Goal: Transaction & Acquisition: Subscribe to service/newsletter

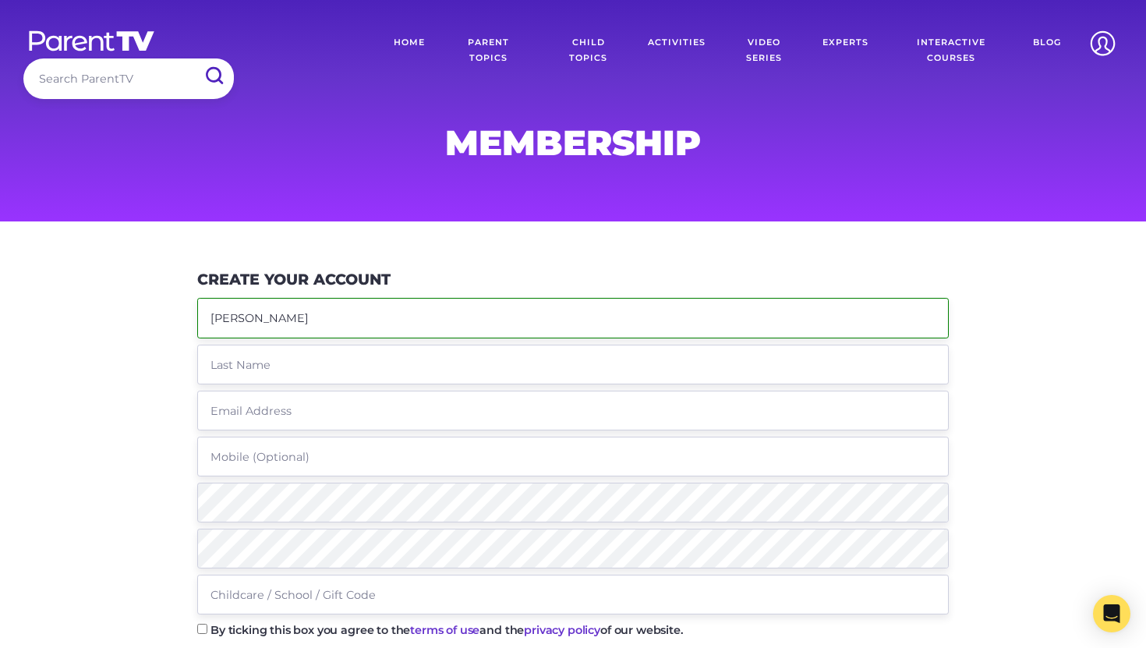
type input "[PERSON_NAME]"
click at [240, 369] on input "text" at bounding box center [572, 365] width 751 height 40
type input "K"
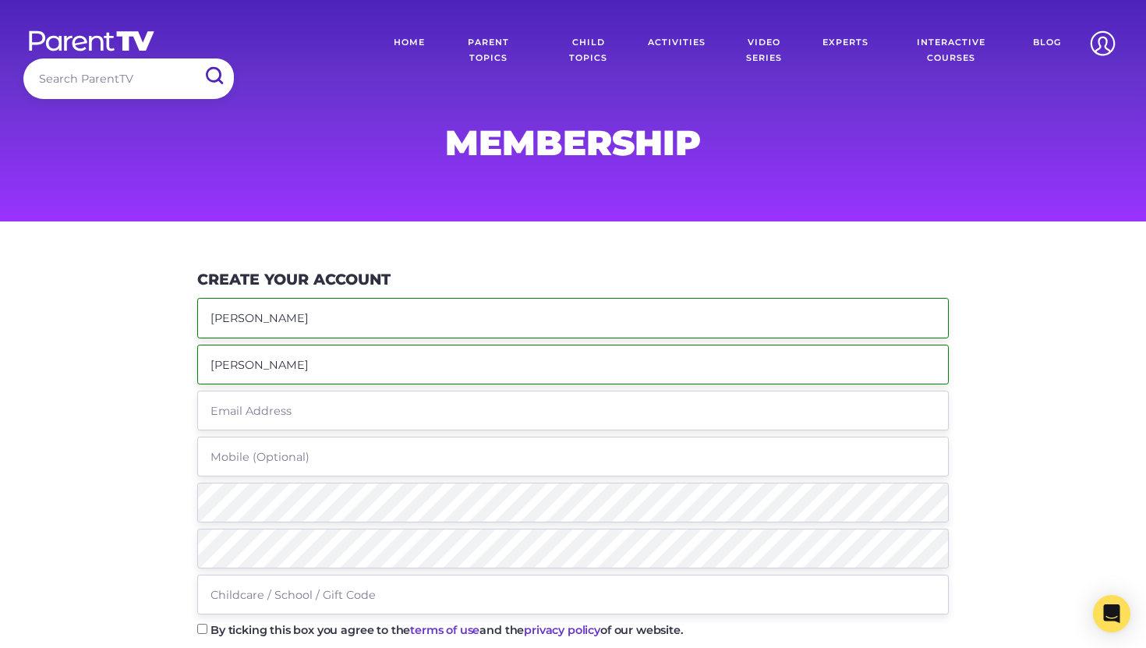
type input "[PERSON_NAME]"
click at [231, 416] on input "text" at bounding box center [572, 411] width 751 height 40
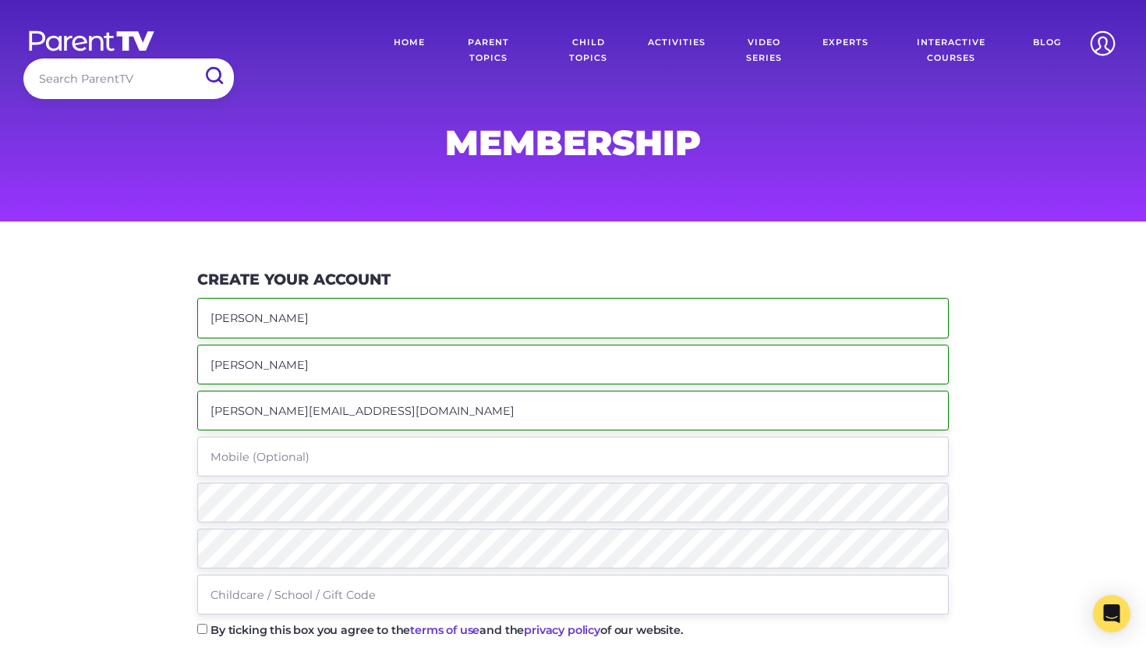
type input "[PERSON_NAME][EMAIL_ADDRESS][DOMAIN_NAME]"
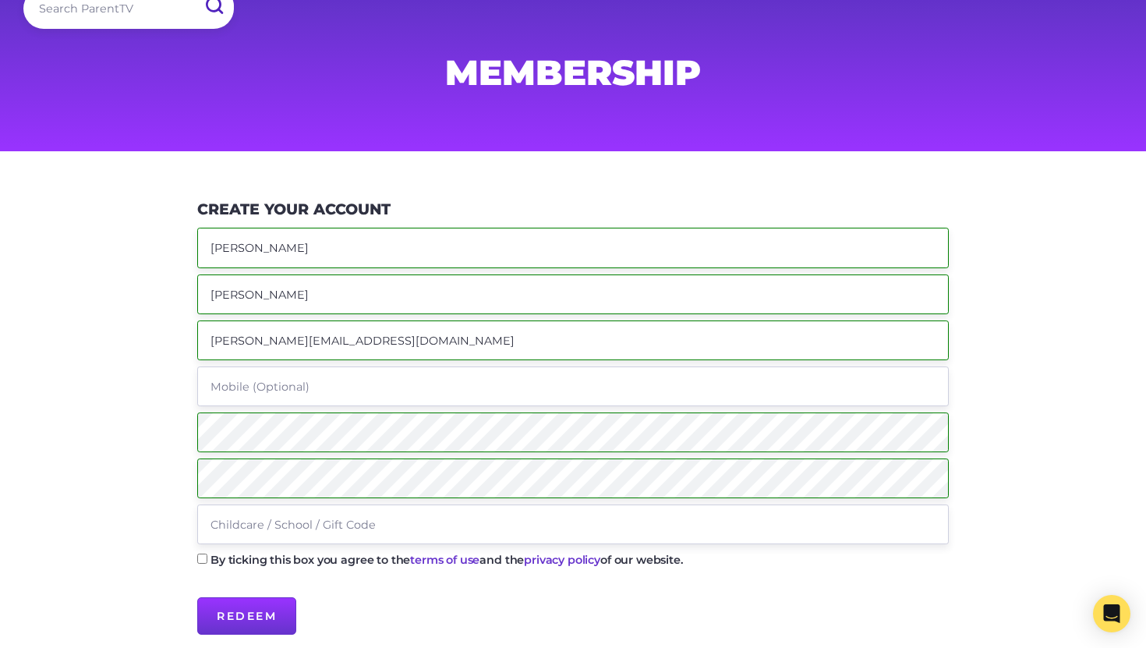
scroll to position [76, 0]
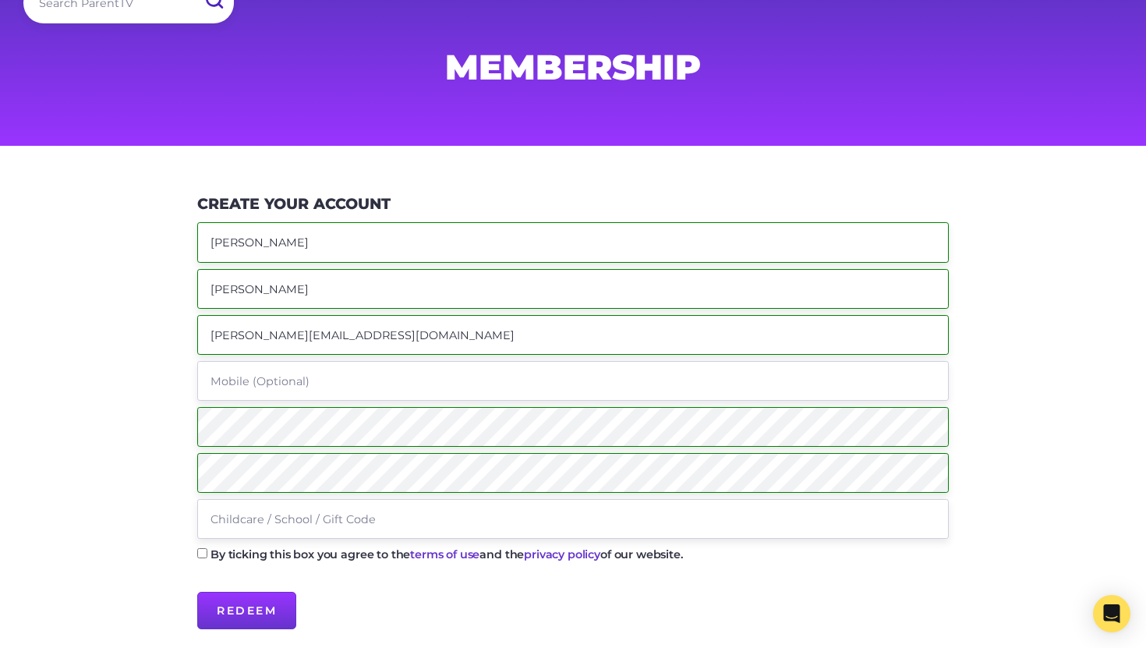
click at [239, 520] on input "text" at bounding box center [572, 519] width 751 height 40
paste input "shatin"
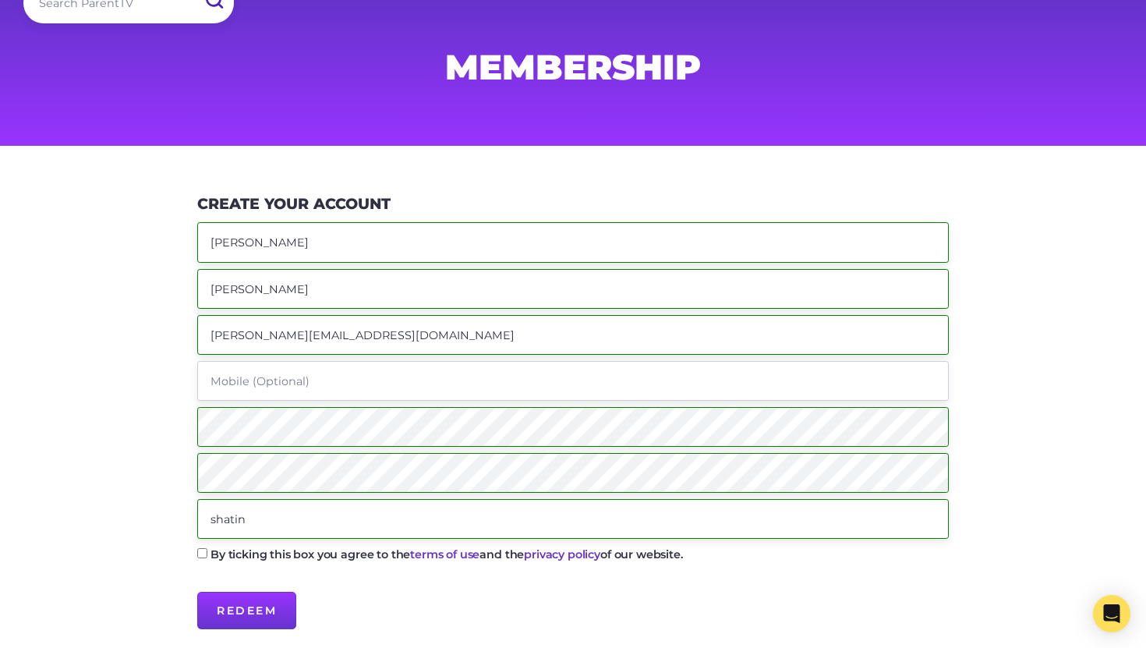
type input "shatin"
click at [202, 552] on input "By ticking this box you agree to the terms of use and the privacy policy of our…" at bounding box center [202, 553] width 10 height 10
checkbox input "true"
click at [239, 617] on input "Redeem" at bounding box center [246, 610] width 99 height 37
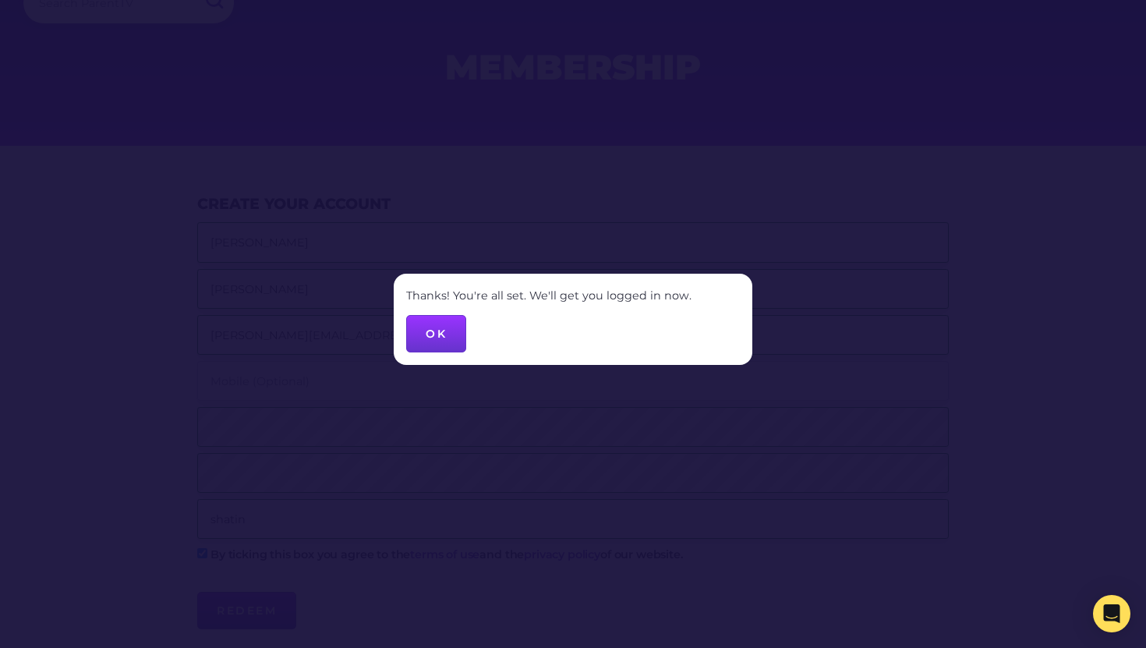
click at [428, 336] on button "OK" at bounding box center [436, 333] width 60 height 37
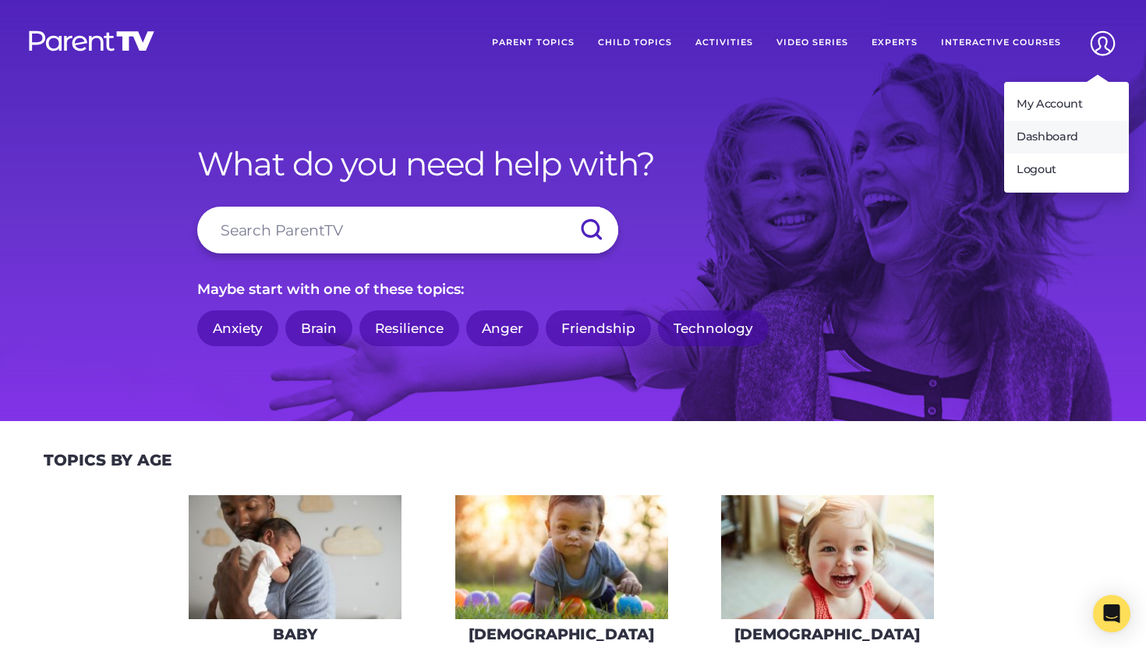
click at [1075, 136] on link "Dashboard" at bounding box center [1066, 137] width 125 height 33
